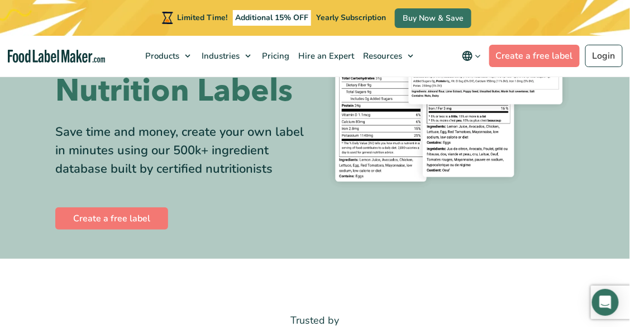
scroll to position [229, 0]
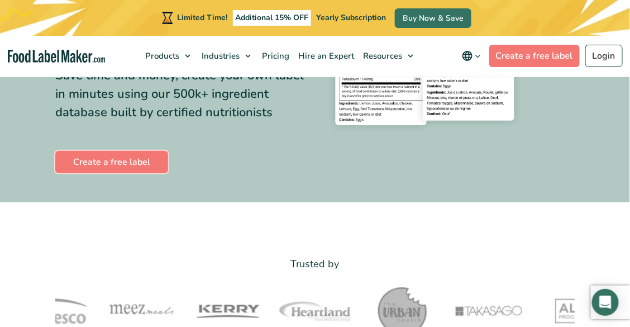
click at [128, 163] on link "Create a free label" at bounding box center [111, 162] width 113 height 22
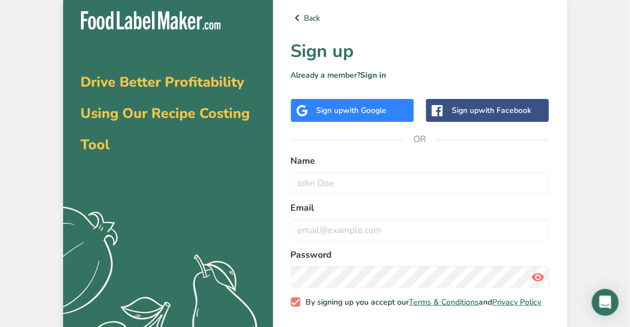
click at [340, 107] on div "Sign up with Google" at bounding box center [351, 110] width 70 height 12
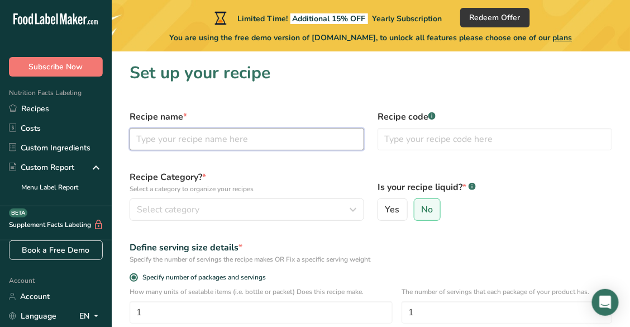
click at [306, 142] on input "text" at bounding box center [246, 139] width 234 height 22
type input "p"
type input "Plantain"
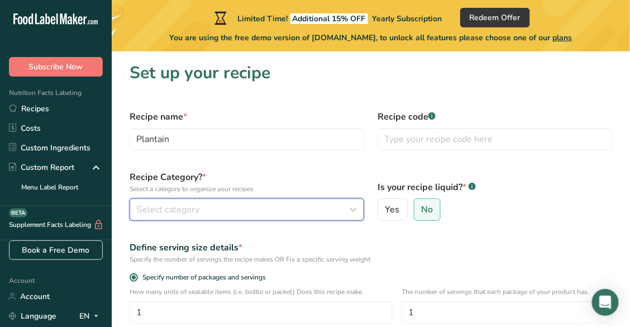
click at [263, 214] on div "Select category" at bounding box center [243, 209] width 213 height 13
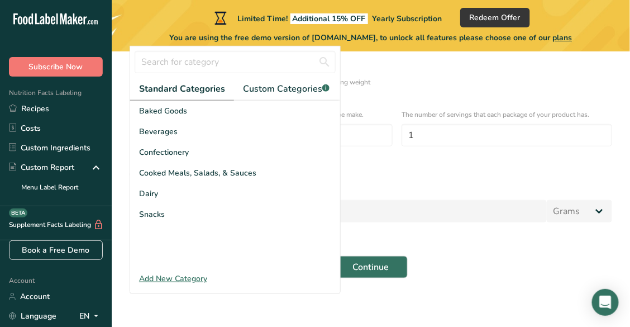
scroll to position [176, 0]
click at [263, 209] on div "Snacks" at bounding box center [235, 214] width 210 height 21
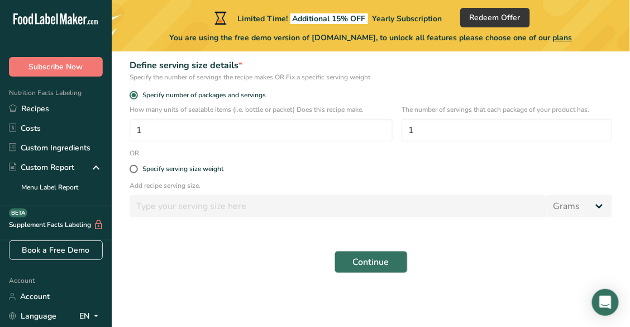
scroll to position [191, 0]
click at [384, 257] on span "Continue" at bounding box center [371, 261] width 36 height 13
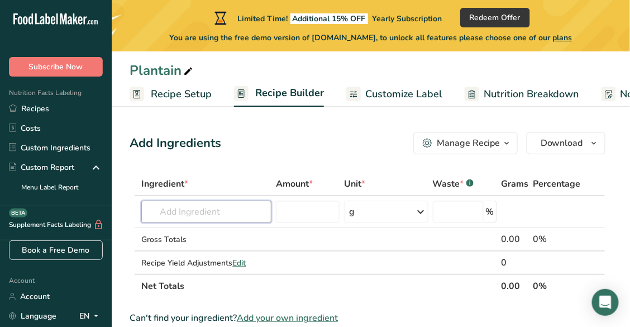
click at [166, 209] on input "text" at bounding box center [206, 211] width 130 height 22
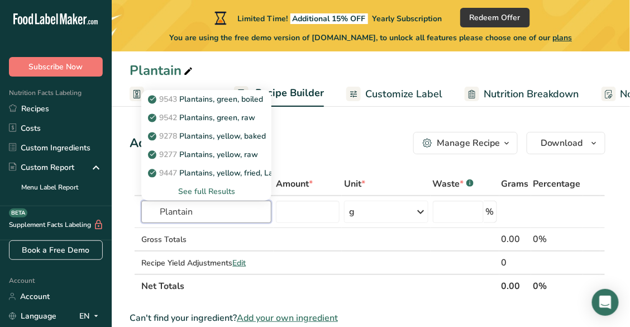
type input "Plantain"
click at [196, 174] on p "9447 Plantains, yellow, fried, Latino restaurant" at bounding box center [238, 173] width 176 height 12
type input "Plantains, yellow, fried, Latino restaurant"
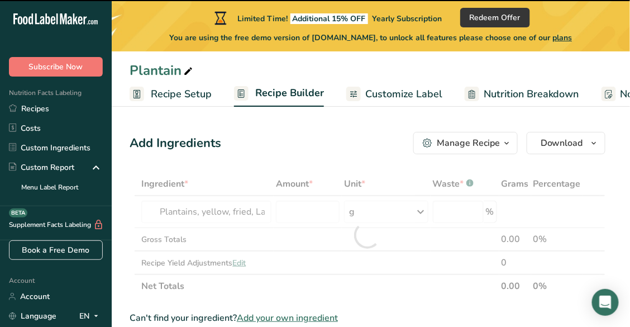
type input "0"
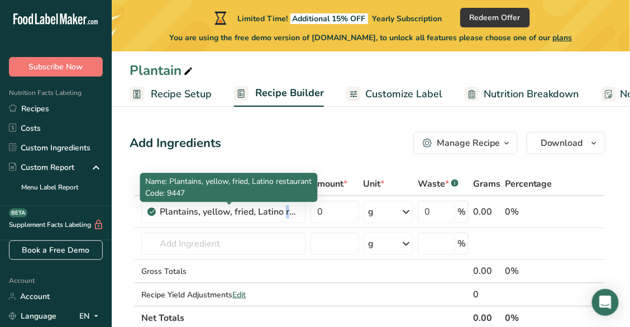
click at [231, 208] on div "Plantains, yellow, fried, Latino restaurant" at bounding box center [230, 211] width 140 height 13
click at [250, 209] on div "Plantains, yellow, fried, Latino restaurant" at bounding box center [230, 211] width 140 height 13
click at [285, 215] on div "Plantains, yellow, fried, Latino restaurant" at bounding box center [230, 211] width 140 height 13
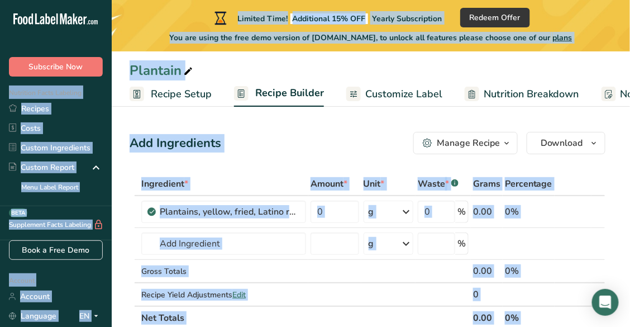
click at [283, 213] on div "Plantains, yellow, fried, Latino restaurant" at bounding box center [230, 211] width 140 height 13
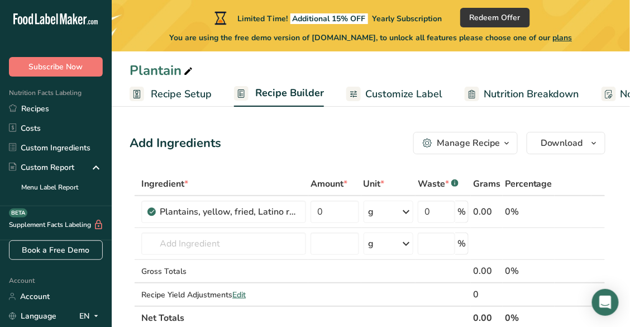
click at [582, 215] on icon at bounding box center [582, 212] width 8 height 12
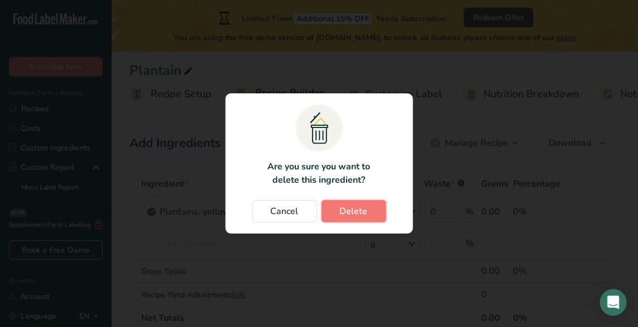
click at [344, 211] on span "Delete" at bounding box center [354, 210] width 28 height 13
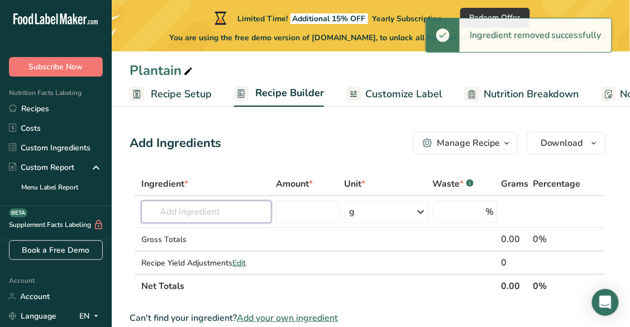
click at [210, 213] on input "text" at bounding box center [206, 211] width 130 height 22
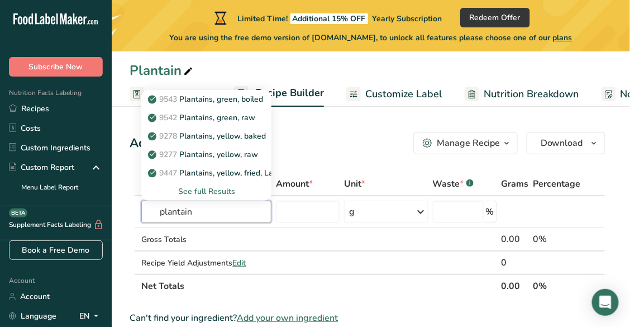
type input "plantain"
click at [229, 120] on p "9542 Plantains, green, raw" at bounding box center [202, 118] width 105 height 12
type input "Plantains, green, raw"
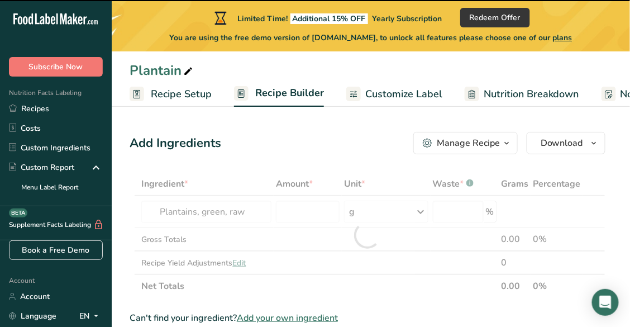
type input "0"
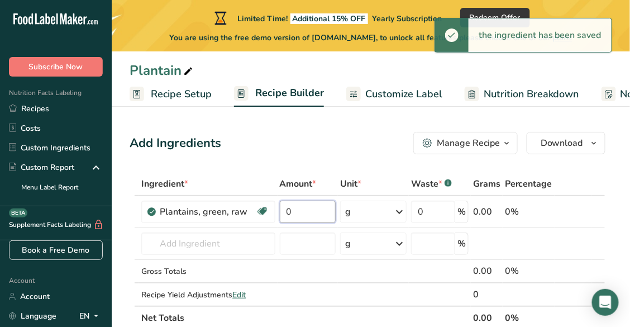
click at [295, 213] on input "0" at bounding box center [308, 211] width 56 height 22
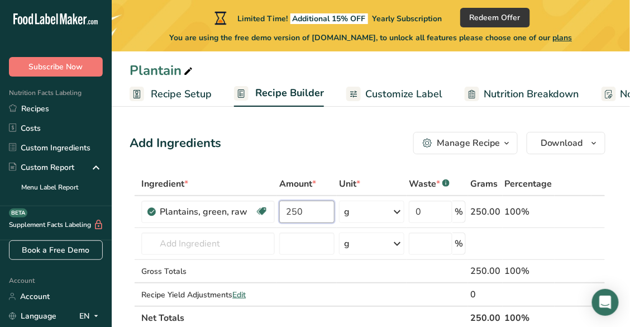
type input "250"
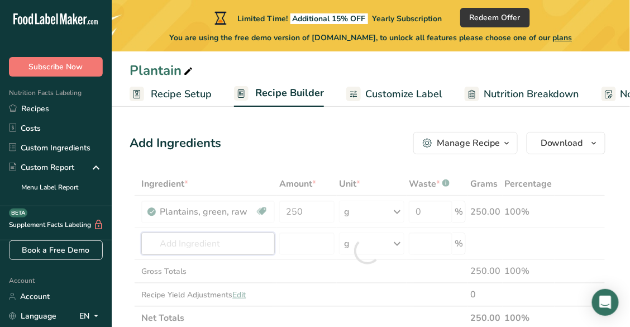
click at [242, 247] on div "Ingredient * Amount * Unit * Waste * .a-a{fill:#347362;}.b-a{fill:#fff;} Grams …" at bounding box center [367, 250] width 476 height 157
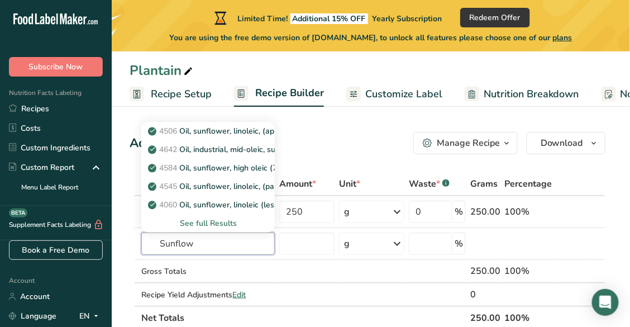
type input "Sunflow"
click at [248, 130] on p "4506 Oil, sunflower, linoleic, (approx. 65%)" at bounding box center [231, 131] width 162 height 12
type input "Oil, sunflower, linoleic, (approx. 65%)"
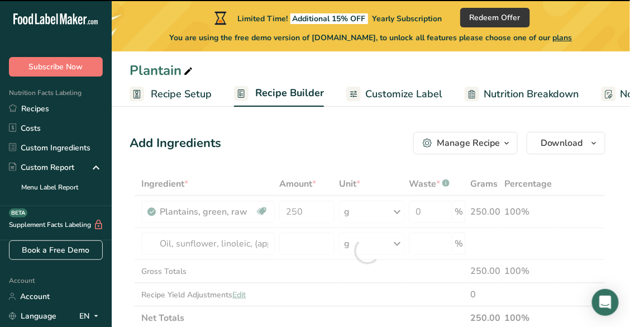
type input "0"
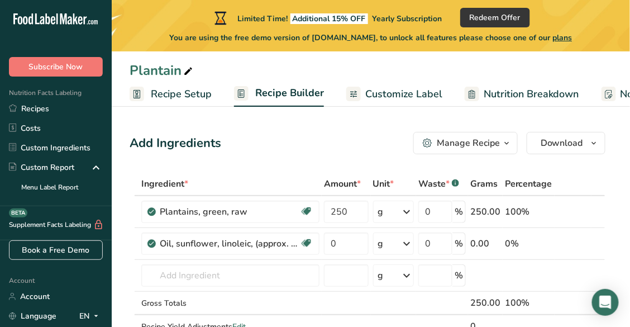
click at [405, 238] on icon at bounding box center [406, 243] width 13 height 20
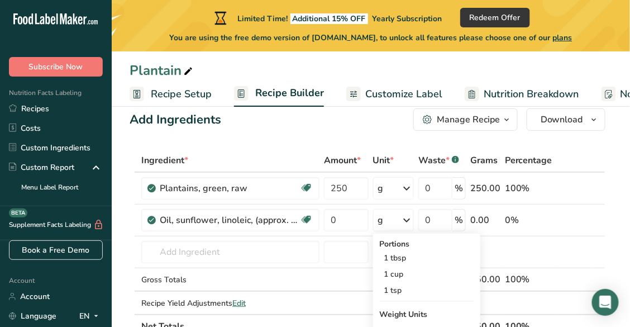
scroll to position [27, 0]
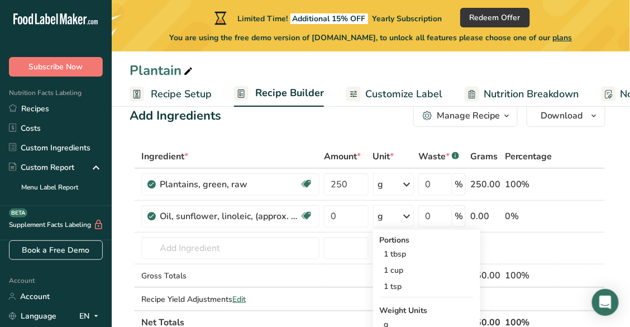
click at [405, 274] on div "1 cup" at bounding box center [427, 270] width 94 height 16
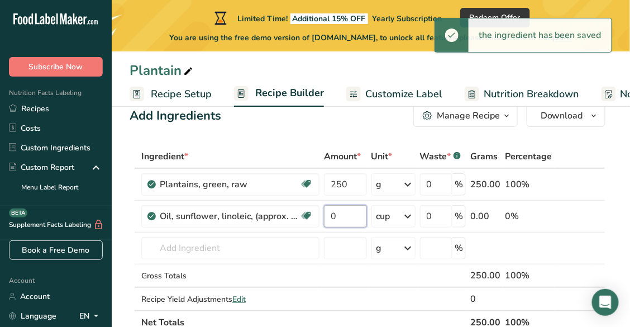
click at [355, 217] on input "0" at bounding box center [345, 216] width 43 height 22
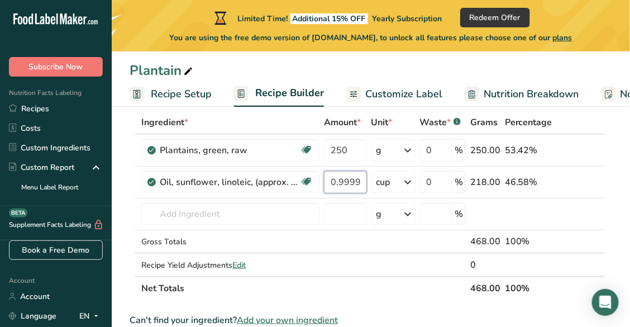
scroll to position [65, 0]
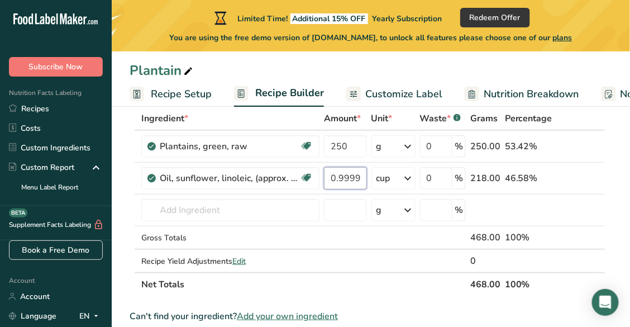
type input "0.999996"
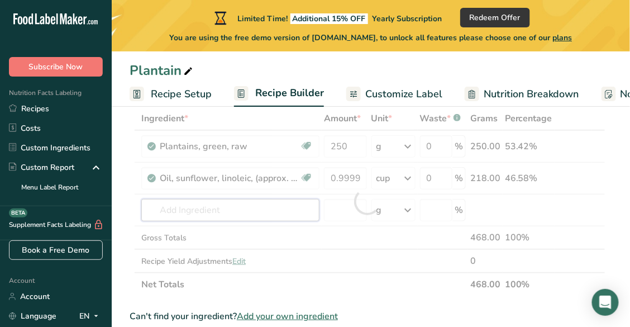
click at [296, 212] on div "Ingredient * Amount * Unit * Waste * .a-a{fill:#347362;}.b-a{fill:#fff;} Grams …" at bounding box center [367, 201] width 476 height 189
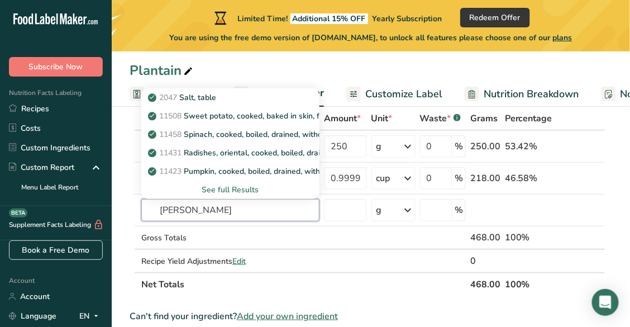
type input "sal"
click at [231, 102] on div "2047 Salt, table" at bounding box center [221, 98] width 142 height 12
type input "Salt, table"
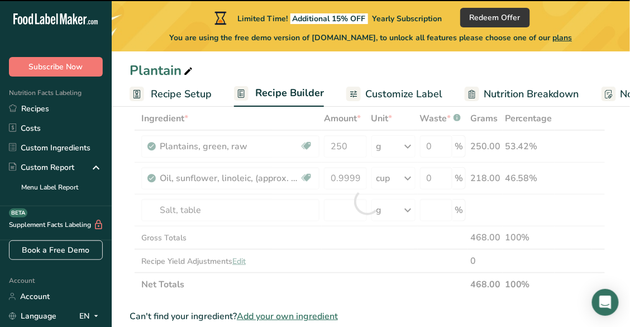
type input "0"
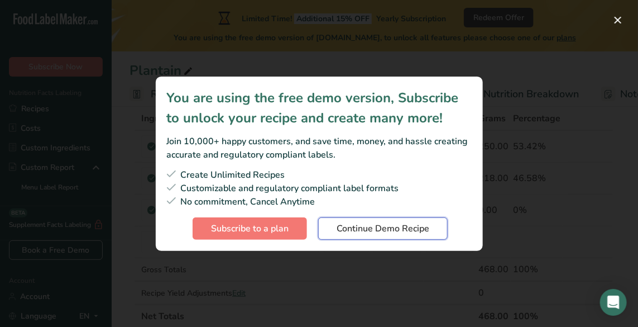
click at [341, 227] on span "Continue Demo Recipe" at bounding box center [383, 228] width 93 height 13
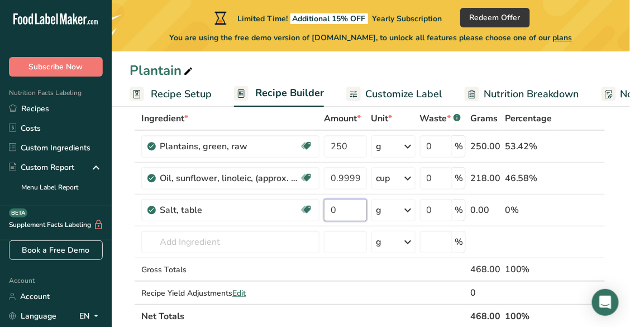
click at [342, 208] on input "0" at bounding box center [345, 210] width 43 height 22
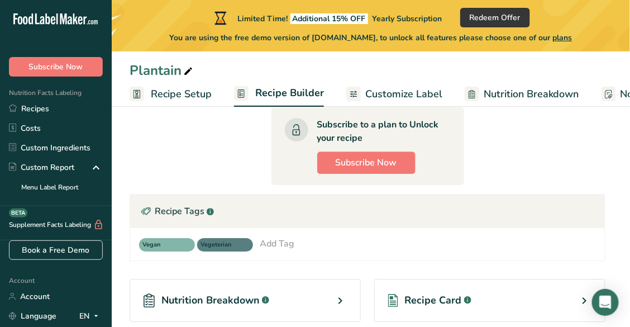
scroll to position [655, 0]
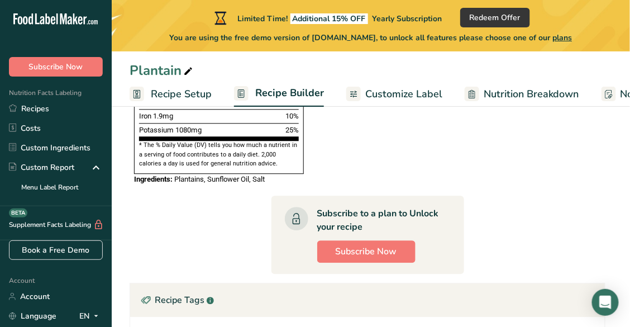
type input "0.2"
